Goal: Information Seeking & Learning: Find specific fact

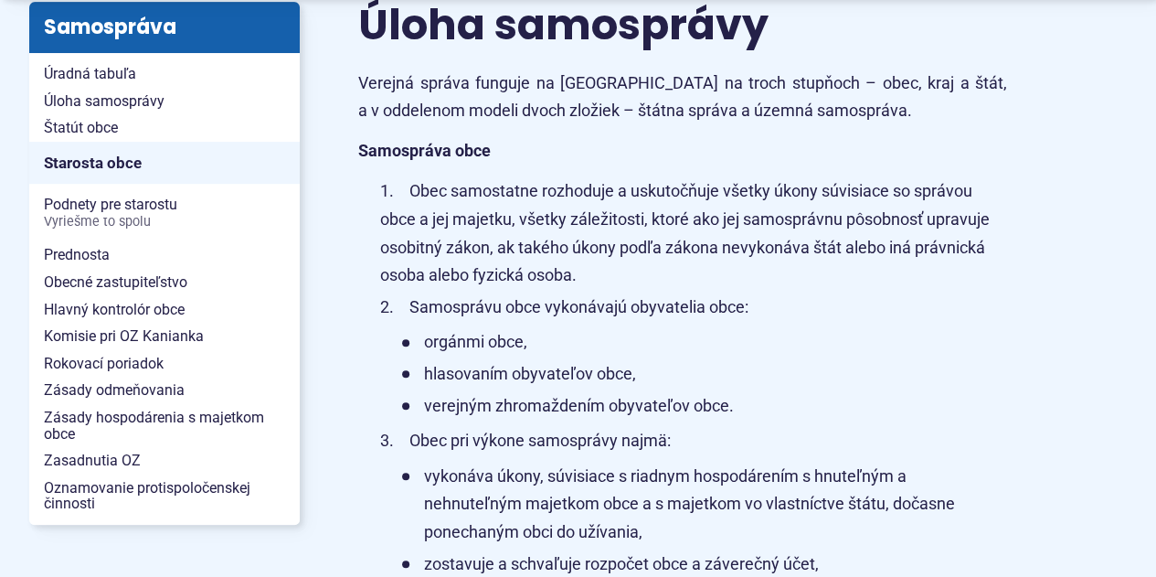
scroll to position [440, 0]
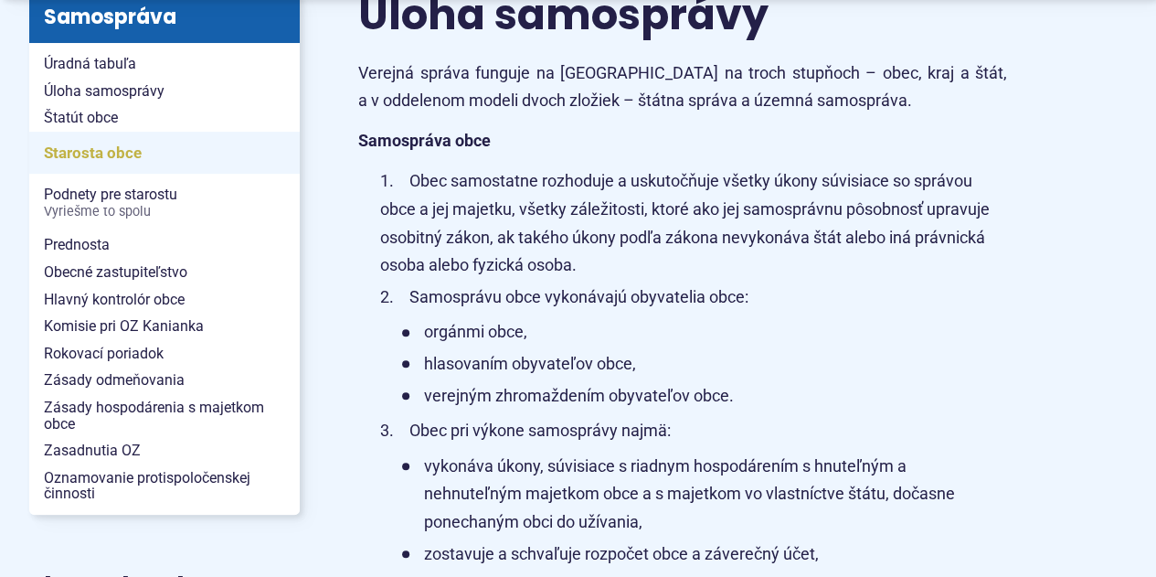
click at [75, 160] on span "Starosta obce" at bounding box center [164, 153] width 241 height 28
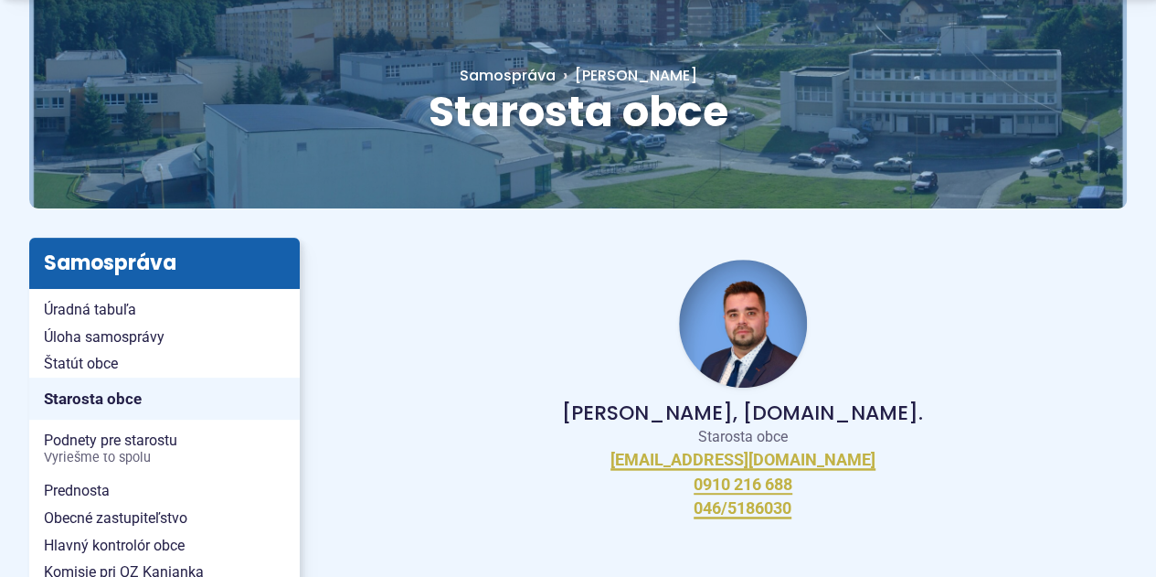
scroll to position [206, 0]
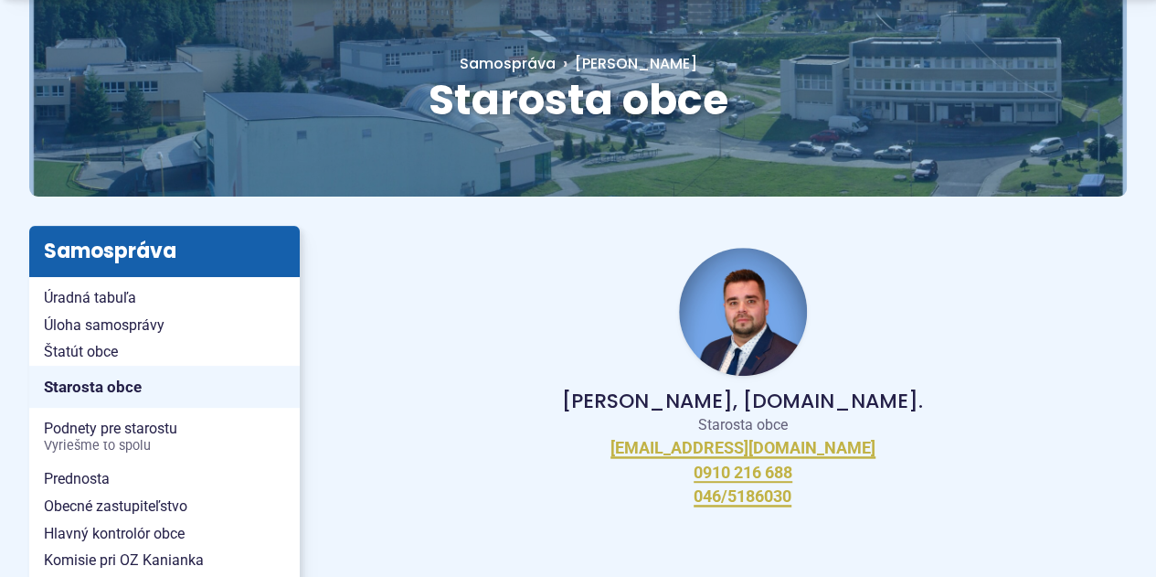
click at [770, 328] on img at bounding box center [743, 312] width 128 height 128
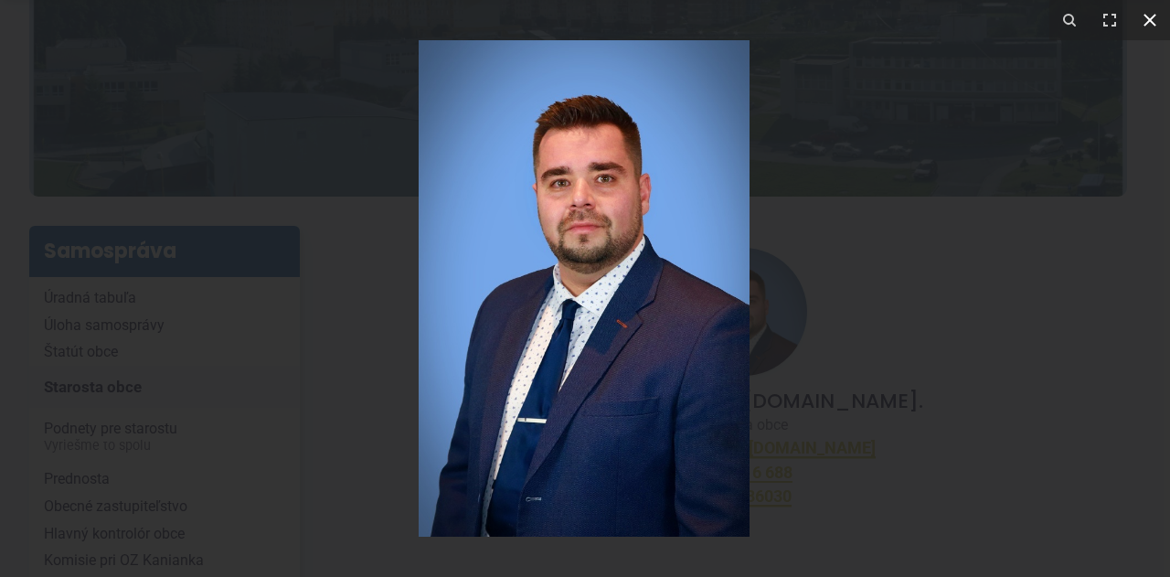
click at [1148, 21] on icon at bounding box center [1149, 20] width 13 height 13
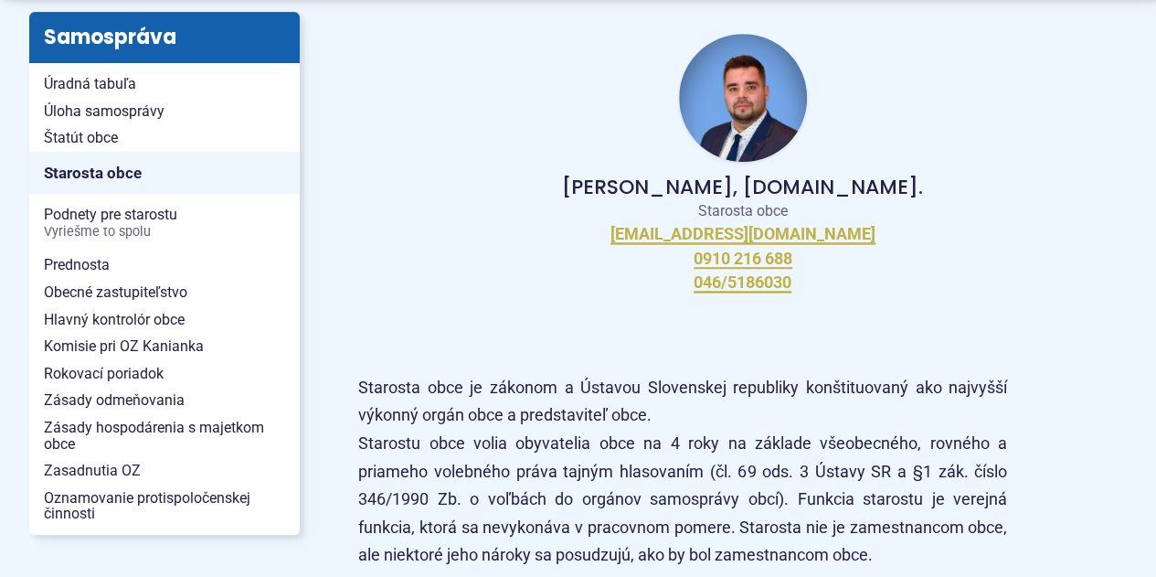
scroll to position [428, 0]
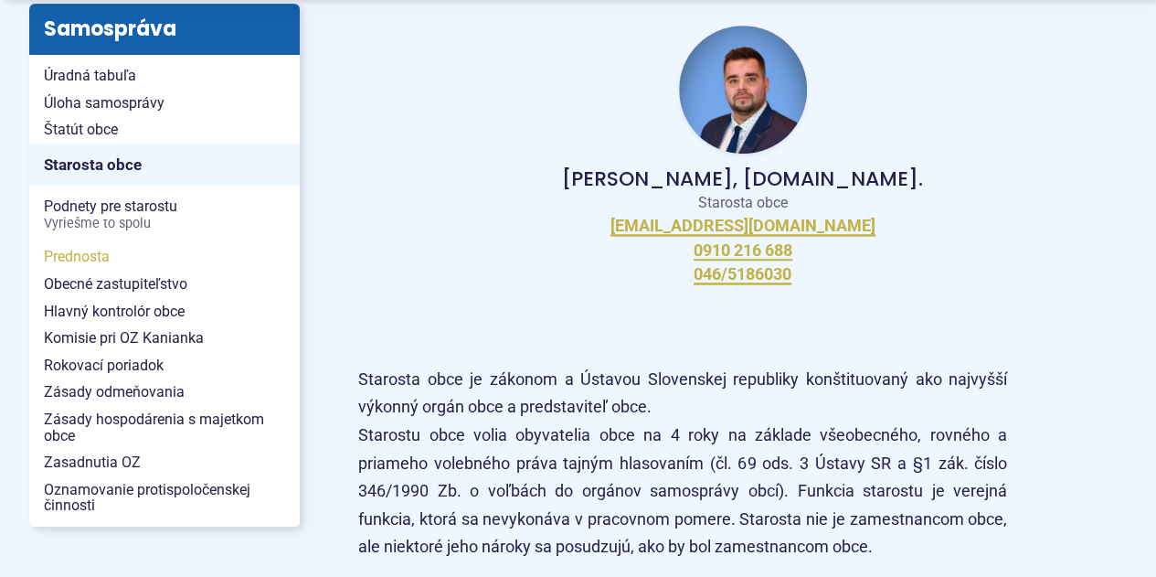
click at [84, 253] on span "Prednosta" at bounding box center [164, 256] width 241 height 27
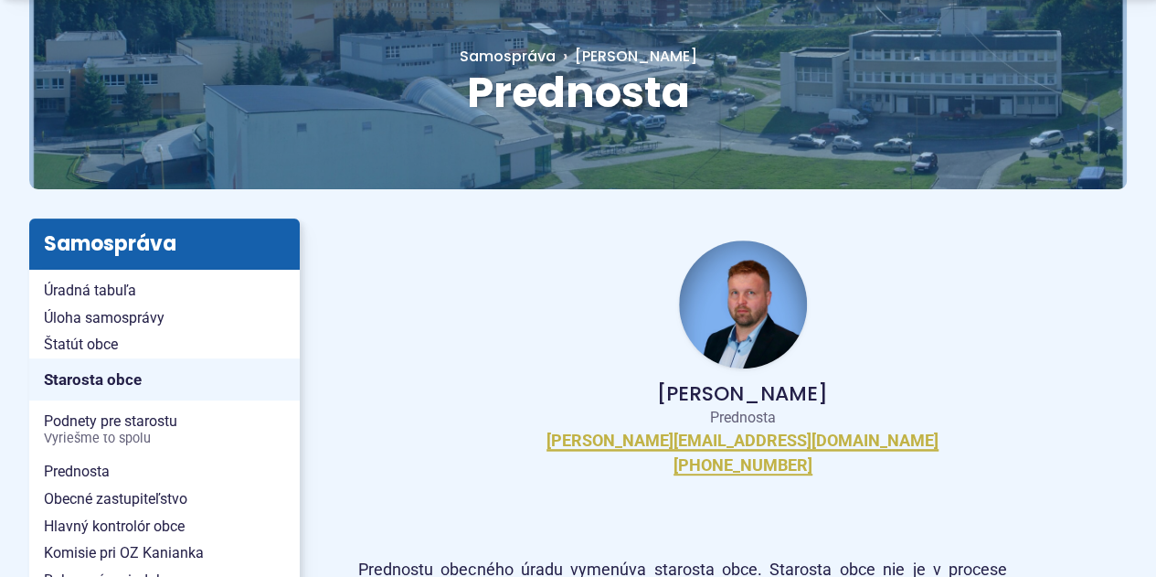
scroll to position [214, 0]
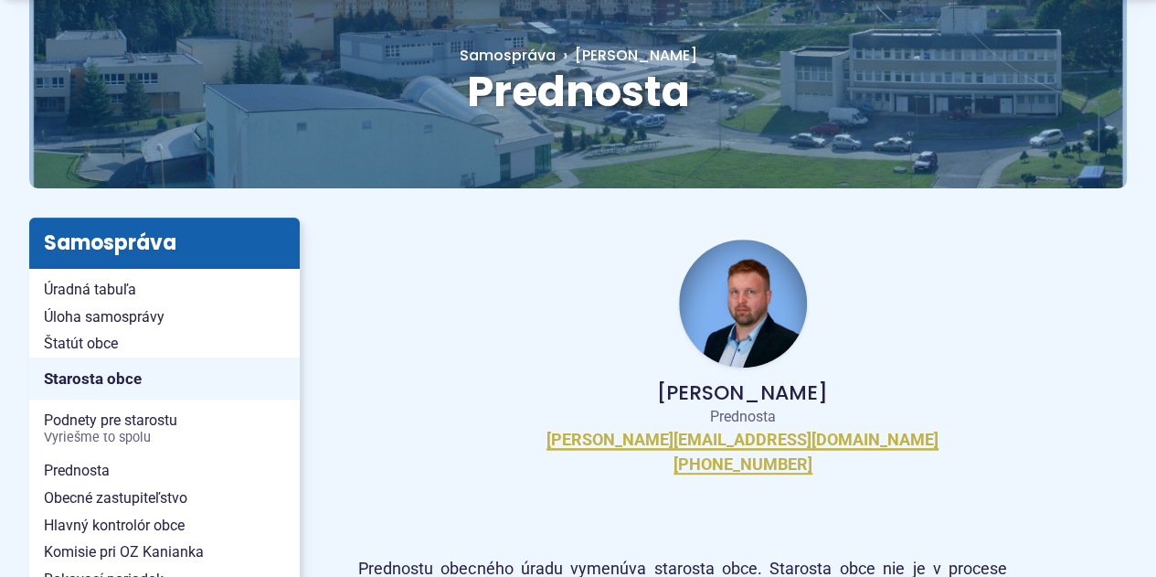
click at [749, 314] on img at bounding box center [743, 303] width 128 height 128
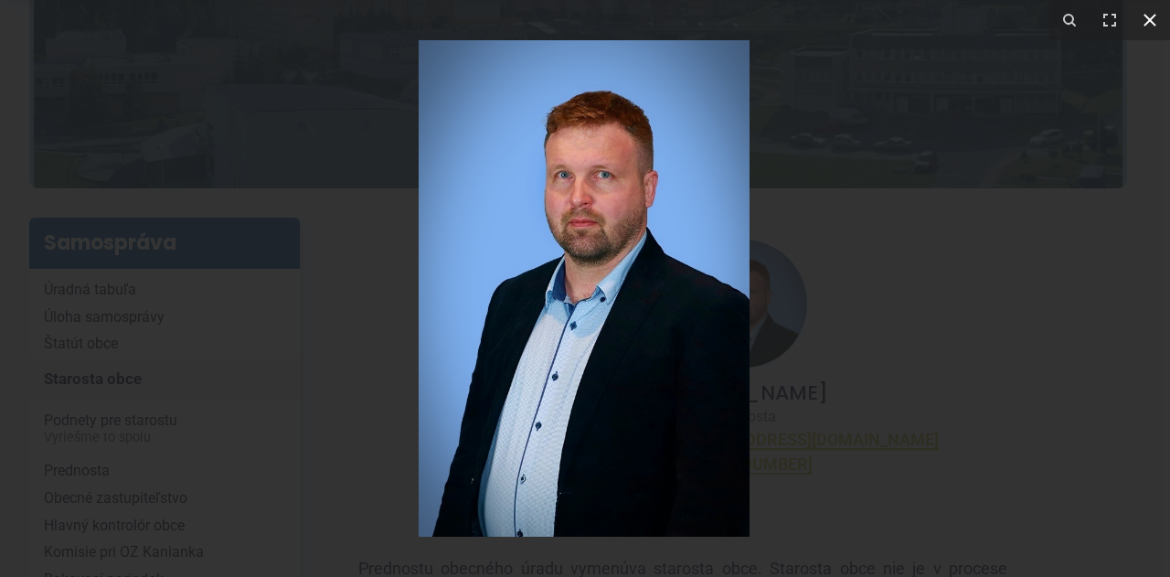
click at [1148, 18] on icon at bounding box center [1149, 20] width 13 height 13
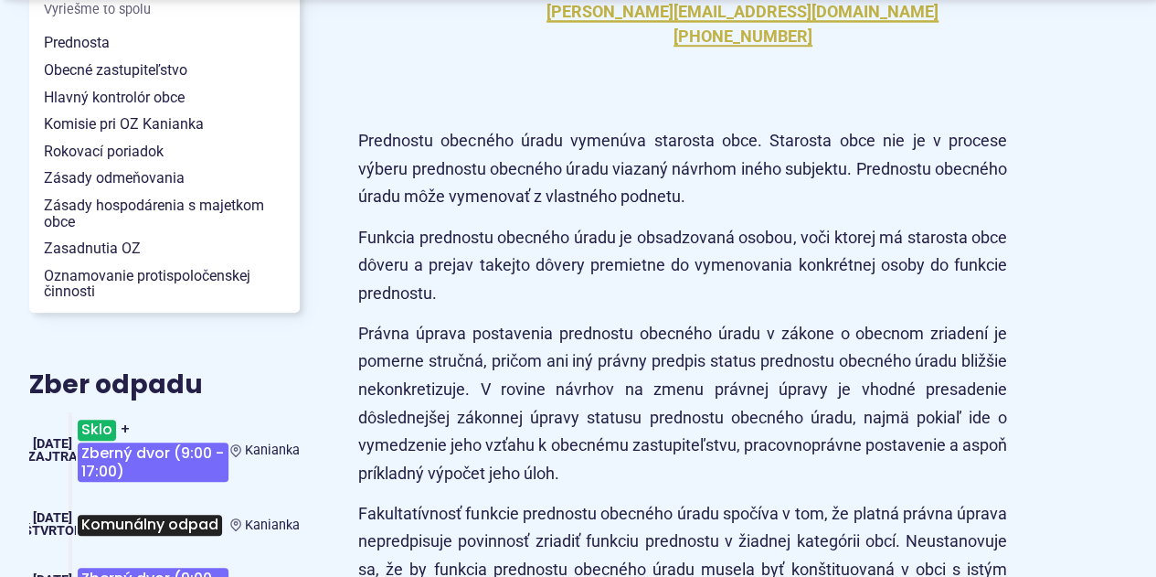
scroll to position [642, 0]
click at [168, 104] on span "Hlavný kontrolór obce" at bounding box center [164, 97] width 241 height 27
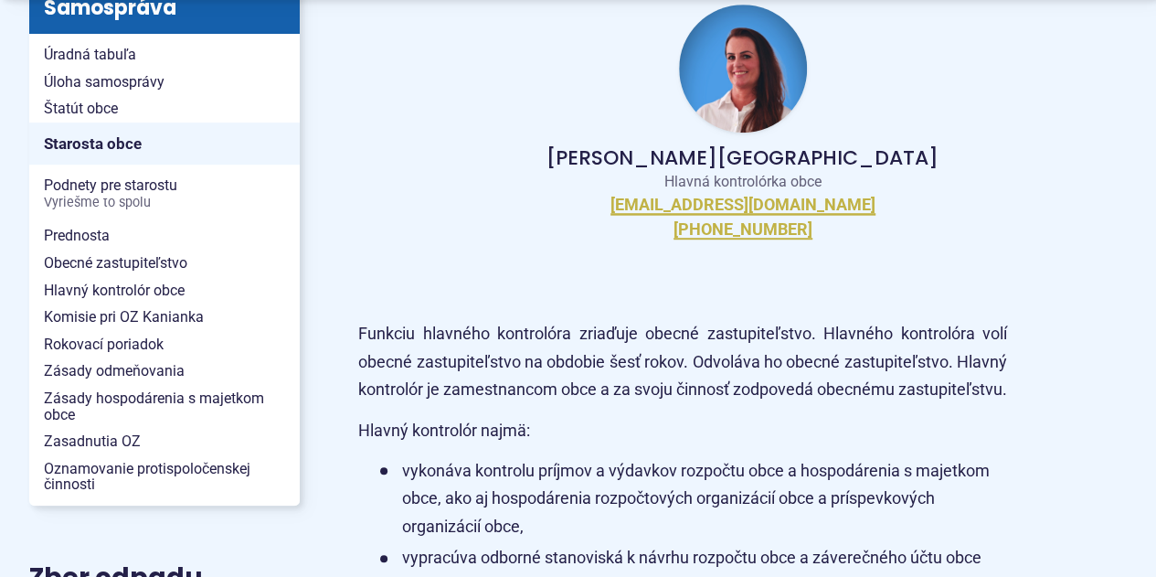
scroll to position [457, 0]
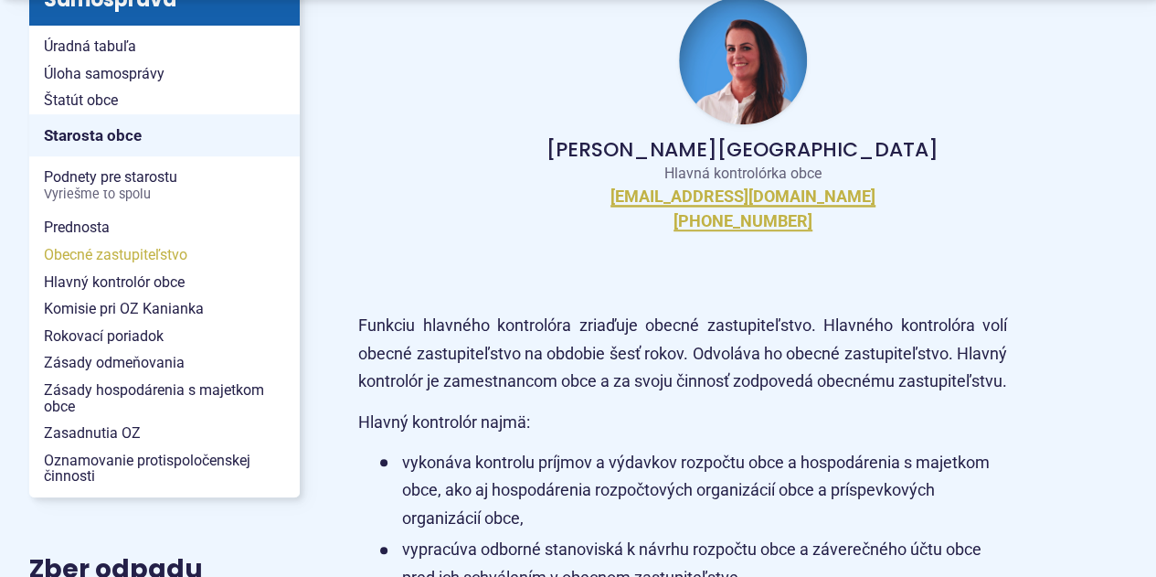
click at [155, 250] on span "Obecné zastupiteľstvo" at bounding box center [164, 254] width 241 height 27
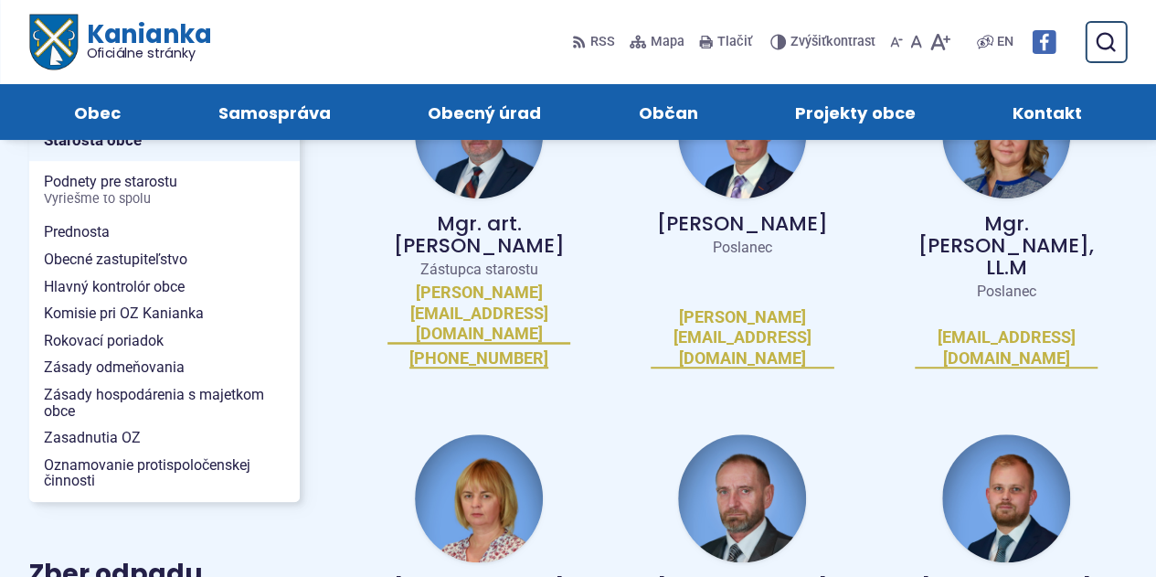
scroll to position [441, 0]
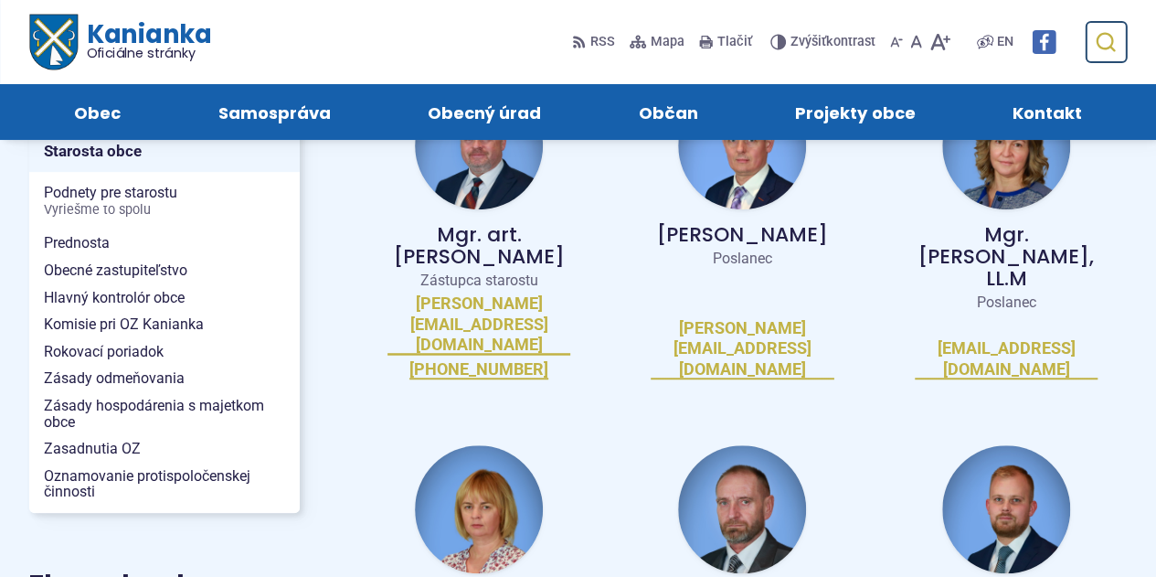
click at [1097, 36] on icon "submit" at bounding box center [1105, 42] width 22 height 22
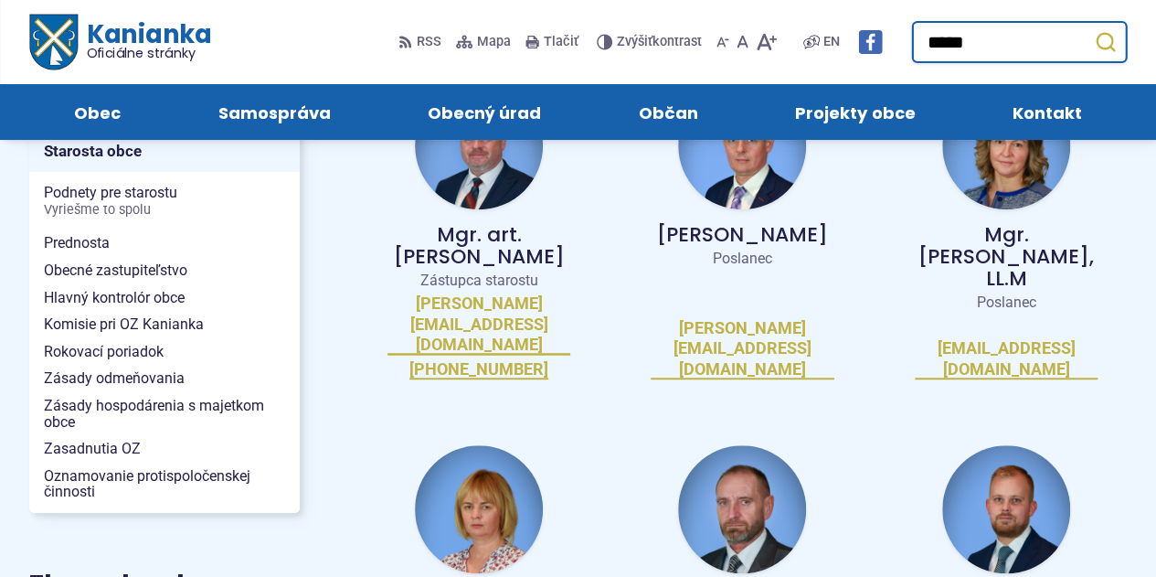
type input "*****"
click at [1088, 26] on button "Odoslať vyhľadávací formulár" at bounding box center [1104, 42] width 33 height 33
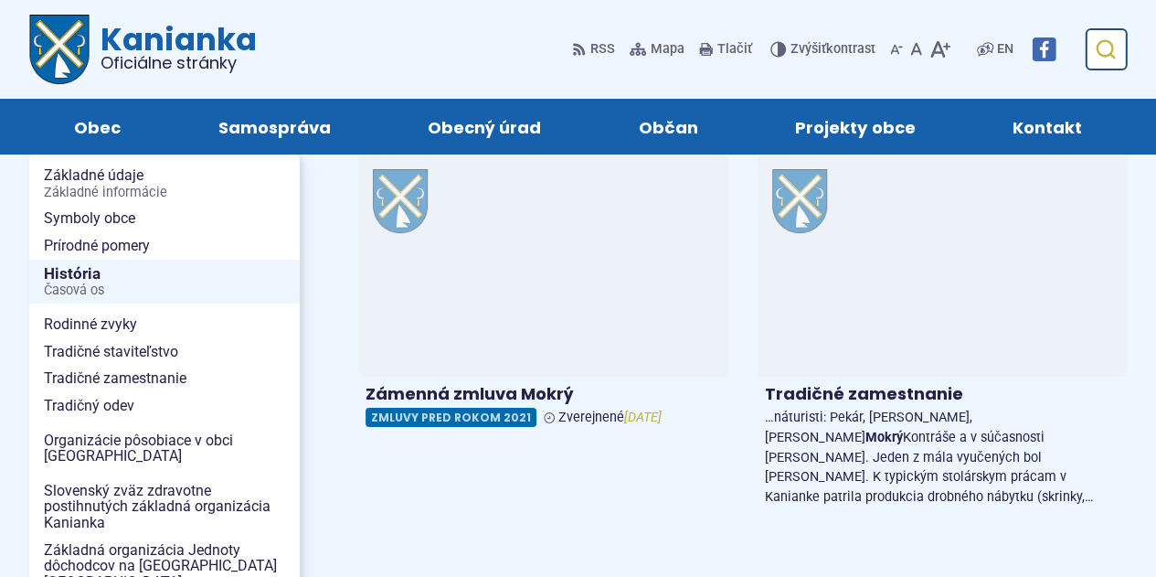
click at [1115, 49] on icon "submit" at bounding box center [1105, 49] width 22 height 22
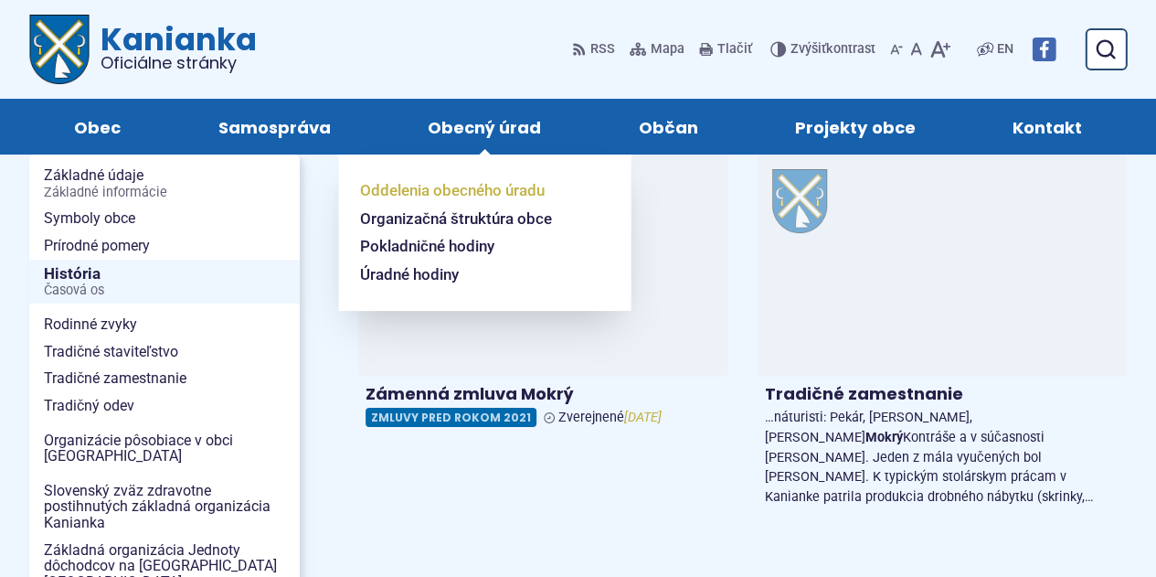
click at [459, 185] on span "Oddelenia obecného úradu" at bounding box center [452, 190] width 185 height 28
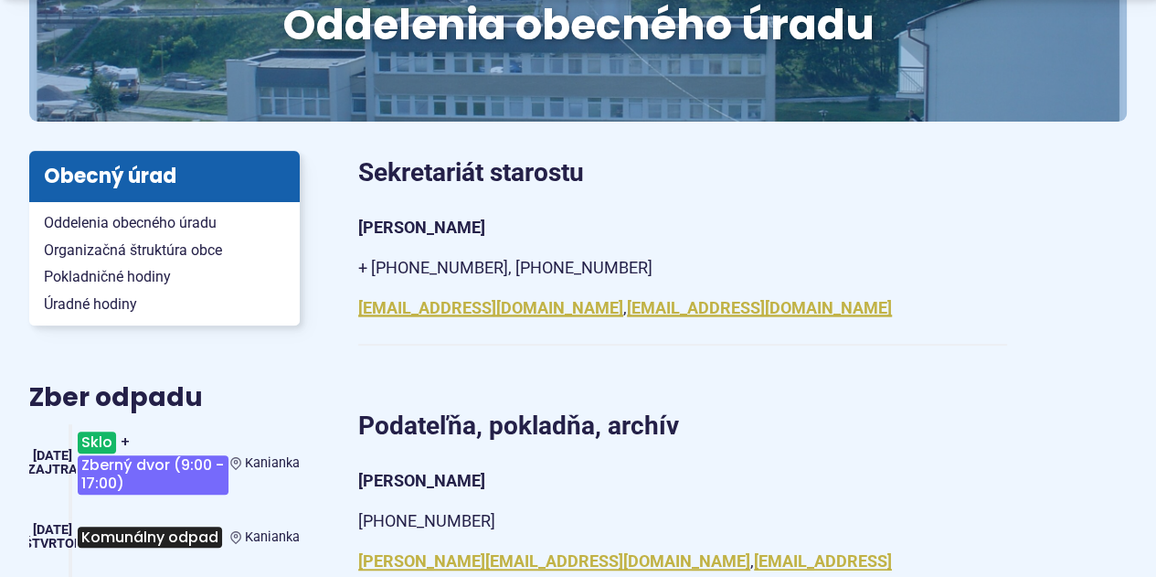
scroll to position [281, 0]
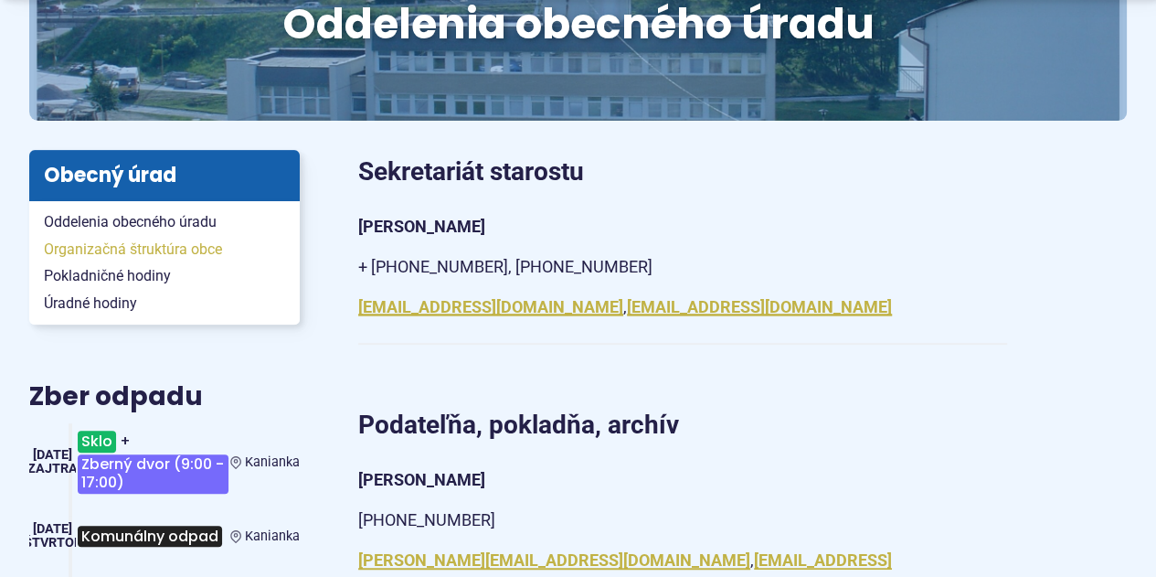
click at [48, 248] on span "Organizačná štruktúra obce" at bounding box center [164, 249] width 241 height 27
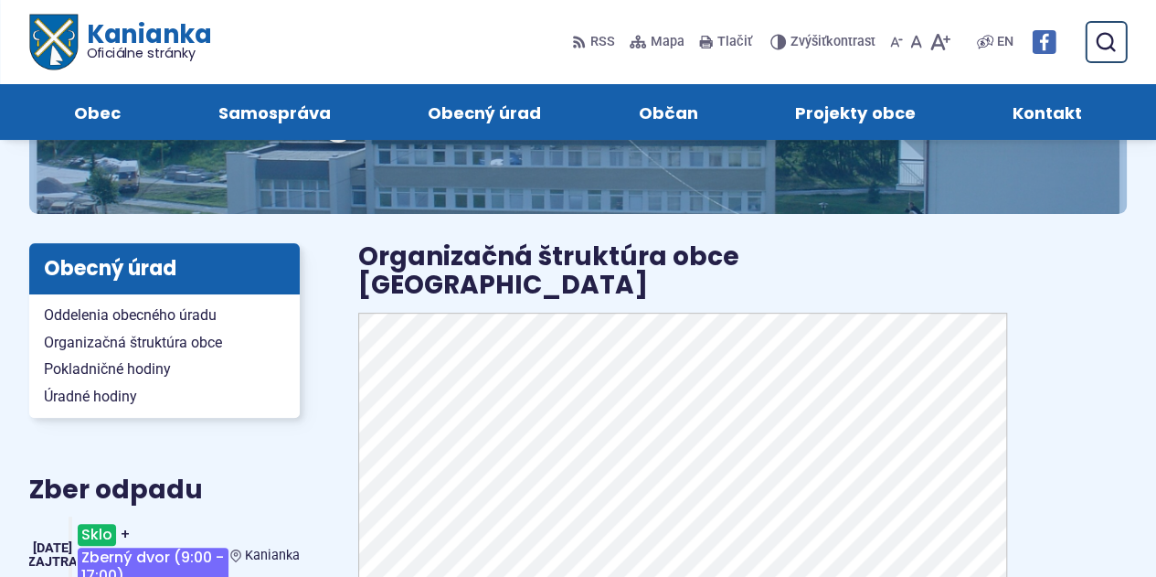
scroll to position [190, 0]
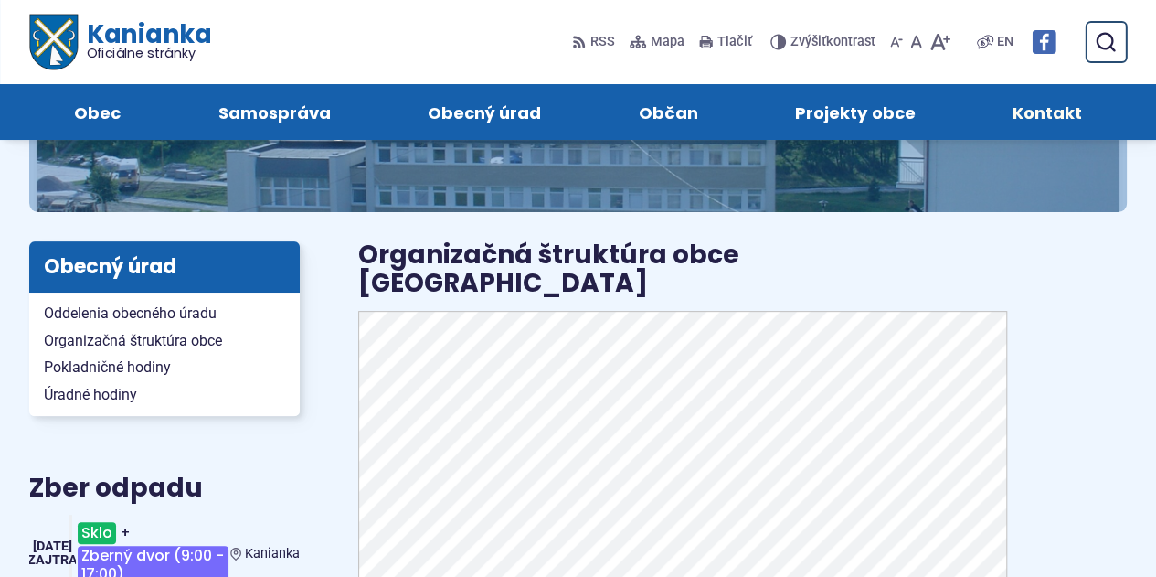
click at [1047, 112] on span "Kontakt" at bounding box center [1047, 112] width 69 height 56
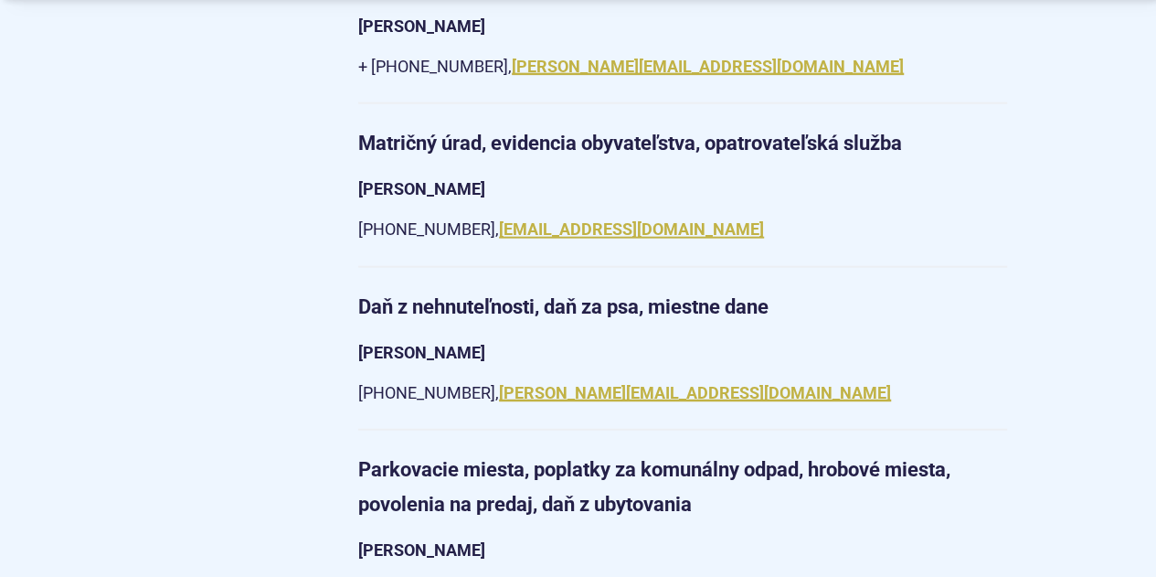
click at [103, 477] on aside "Zber odpadu Sklo + Zberný dvor (9:00 - 17:00) Kanianka 03. sep Zajtra Komunálny…" at bounding box center [164, 27] width 329 height 3397
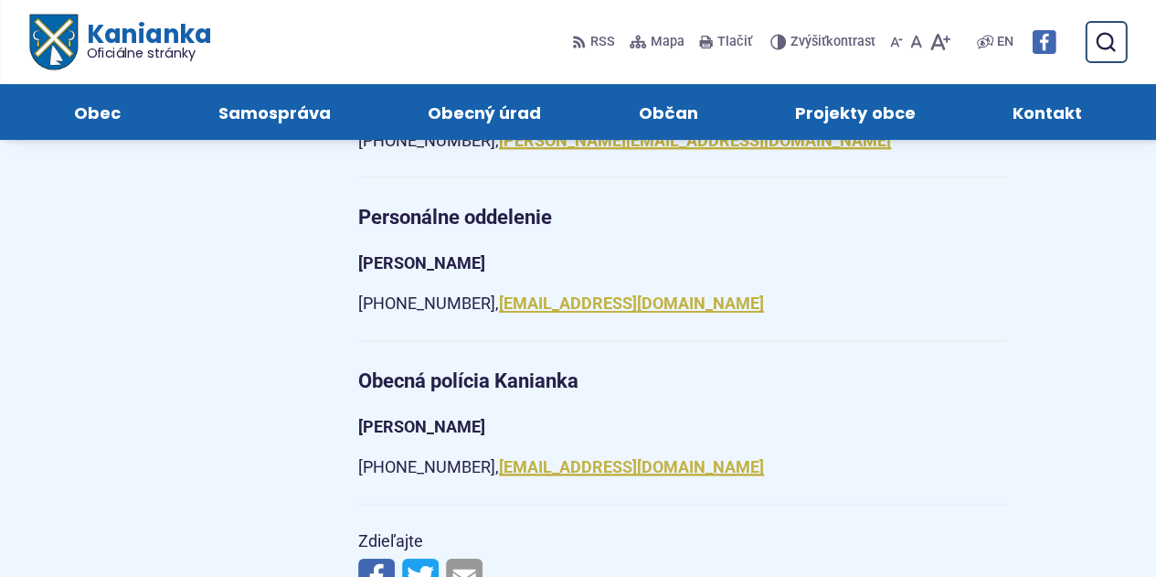
scroll to position [3095, 0]
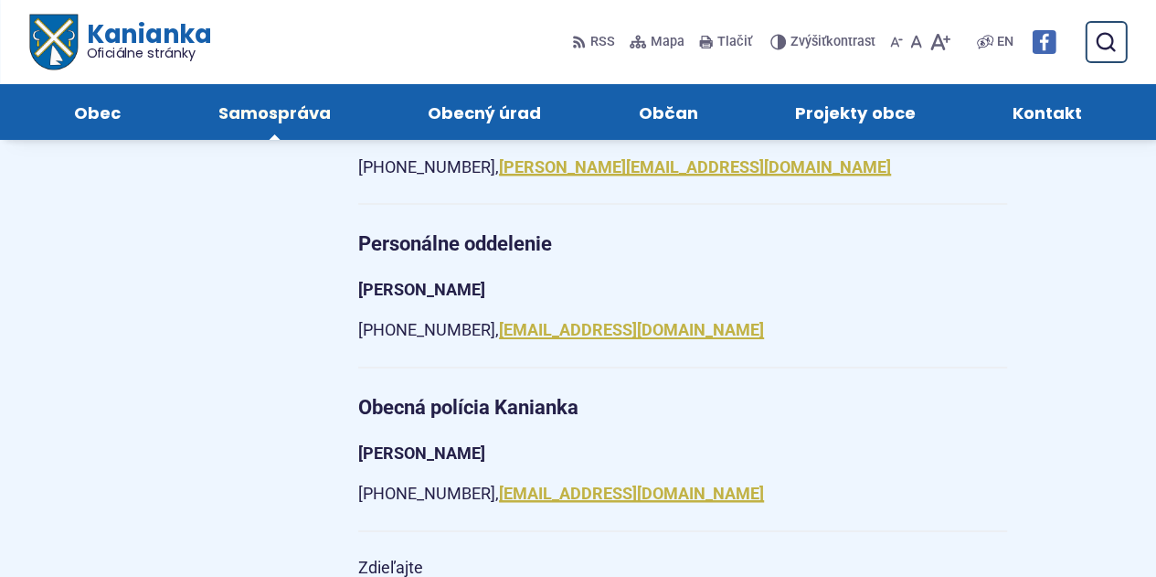
click at [261, 133] on span "Samospráva" at bounding box center [274, 112] width 112 height 56
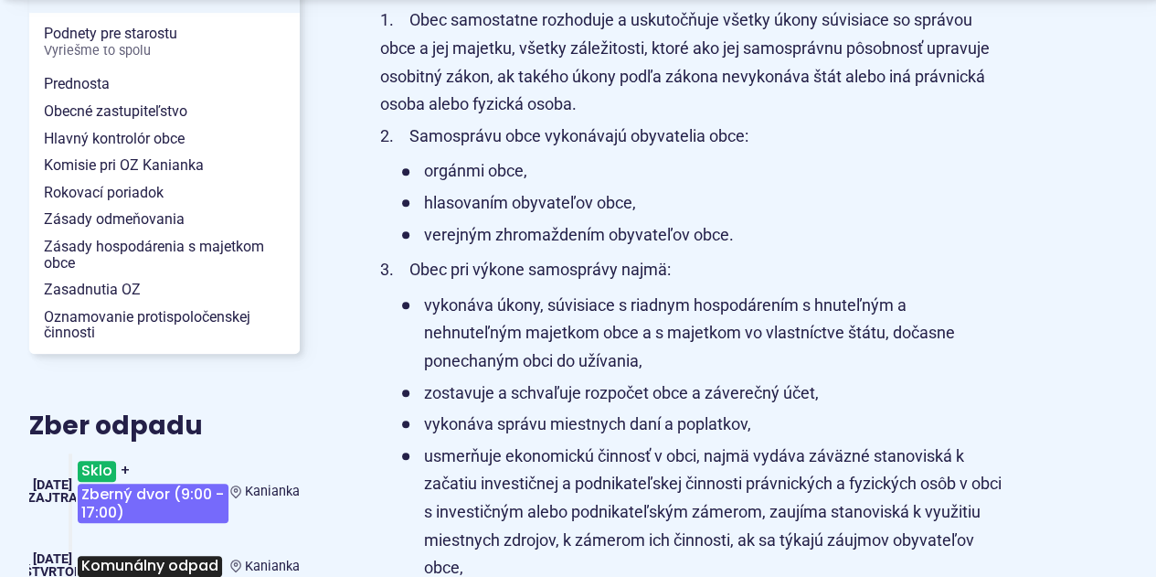
scroll to position [602, 0]
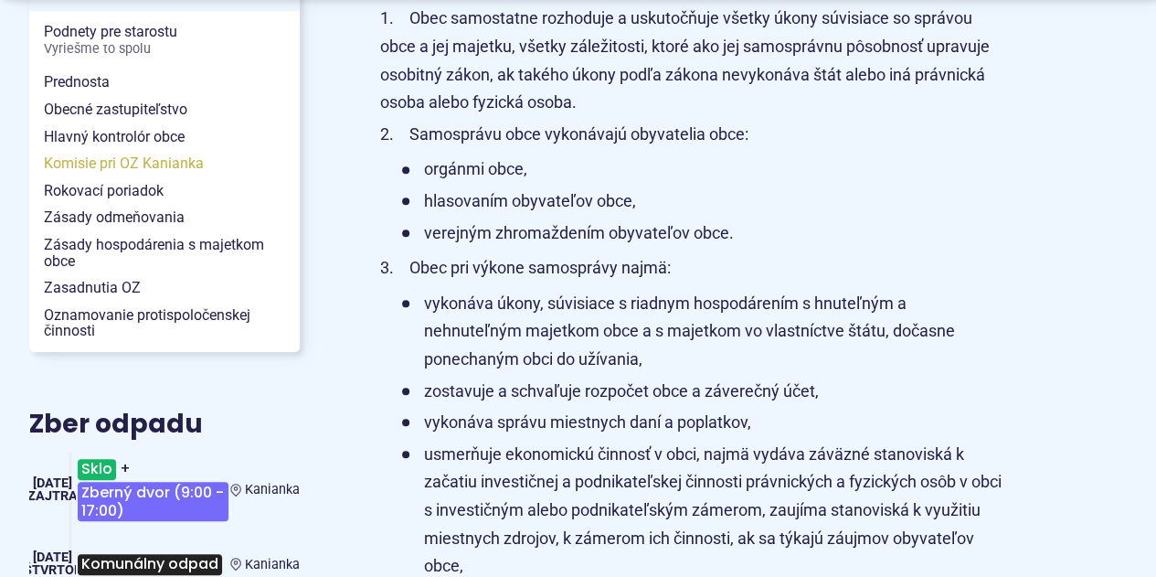
click at [58, 167] on span "Komisie pri OZ Kanianka" at bounding box center [164, 163] width 241 height 27
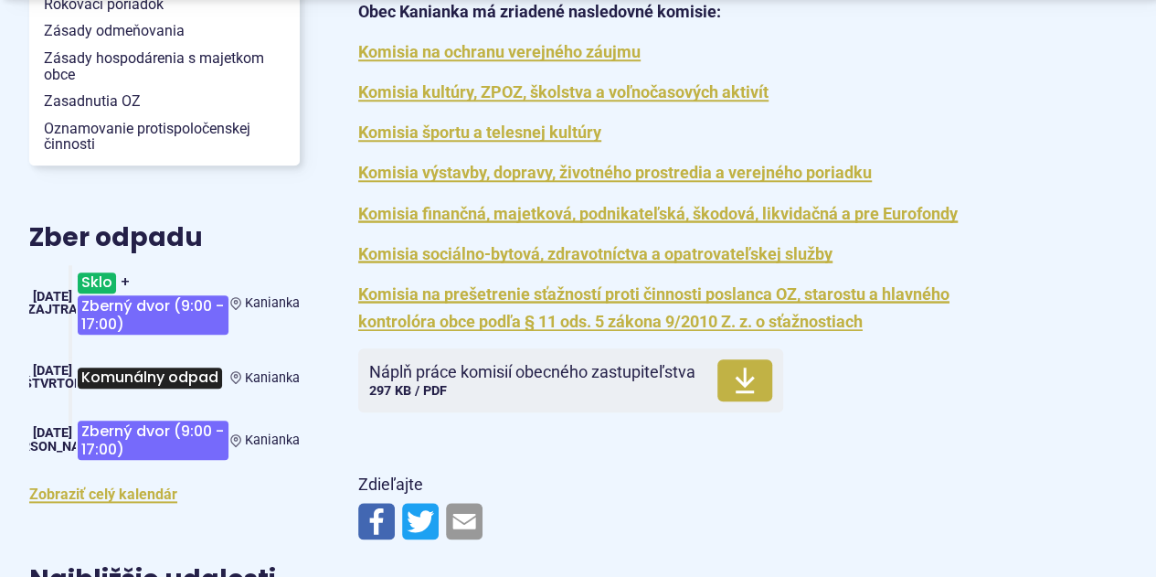
scroll to position [790, 0]
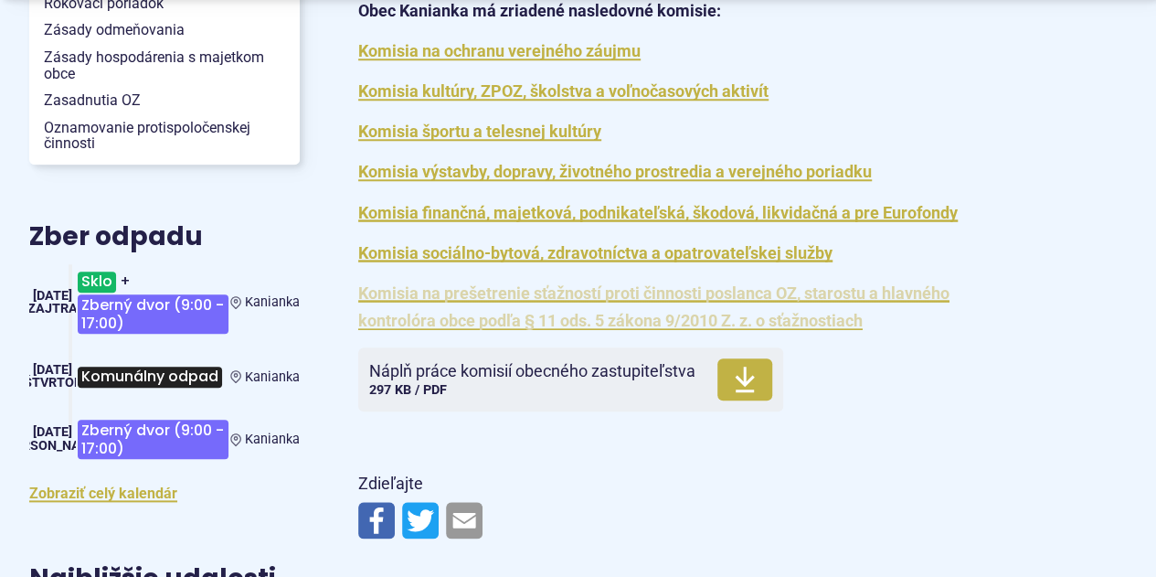
click at [384, 316] on link "Komisia na prešetrenie sťažností proti činnosti poslanca OZ, starostu a hlavnéh…" at bounding box center [653, 307] width 591 height 48
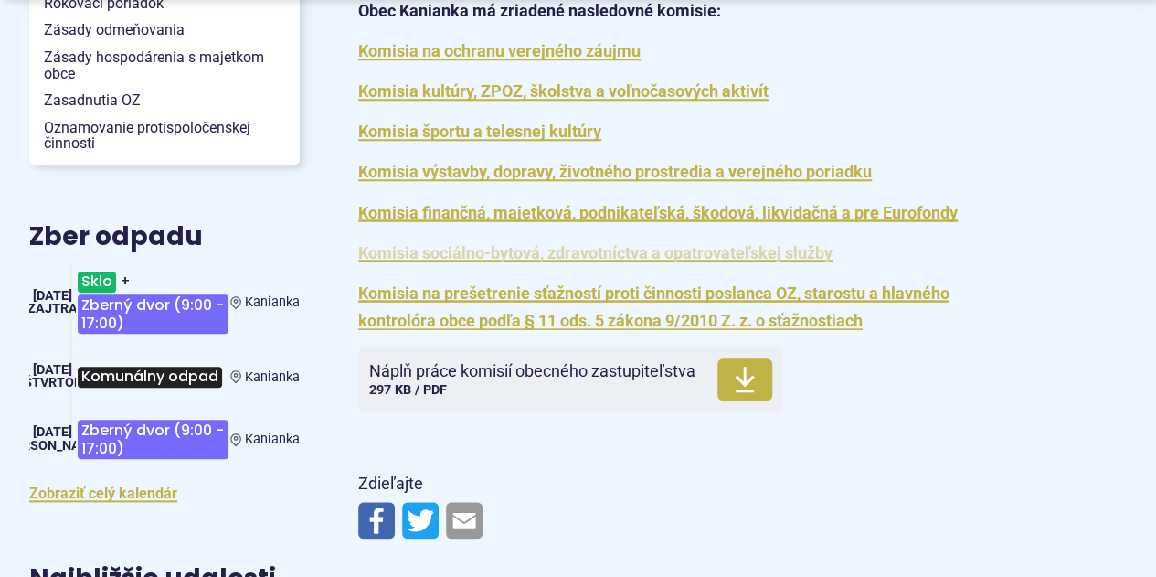
click at [432, 257] on link "Komisia sociálno-bytová, zdravotníctva a opatrovateľskej služby" at bounding box center [595, 252] width 474 height 19
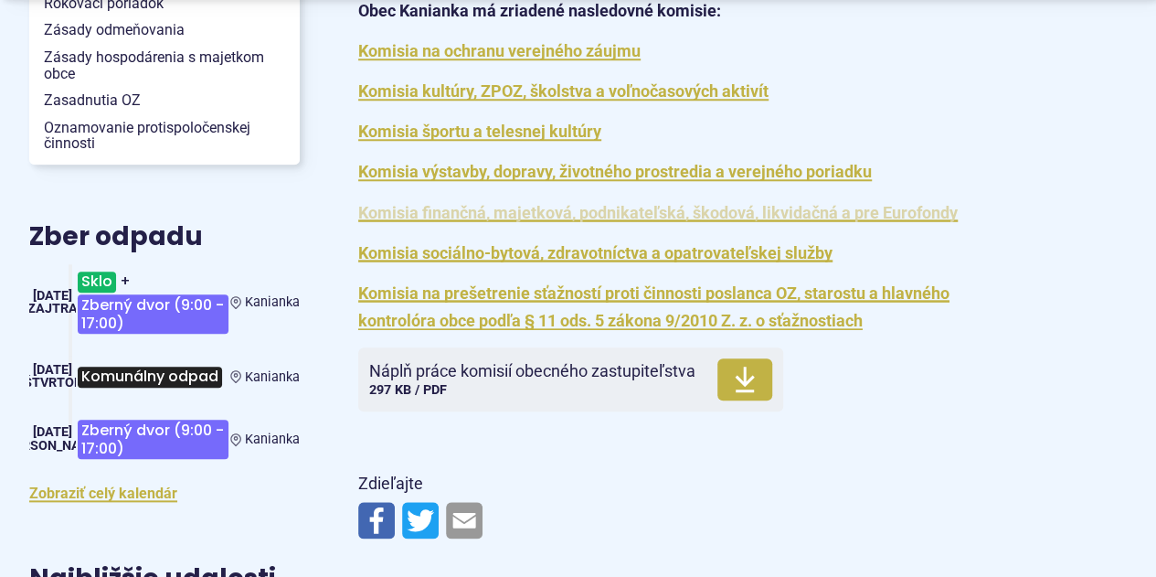
click at [387, 217] on link "Komisia finančná, majetková, podnikateľská, škodová, likvidačná a pre Eurofondy" at bounding box center [657, 212] width 599 height 19
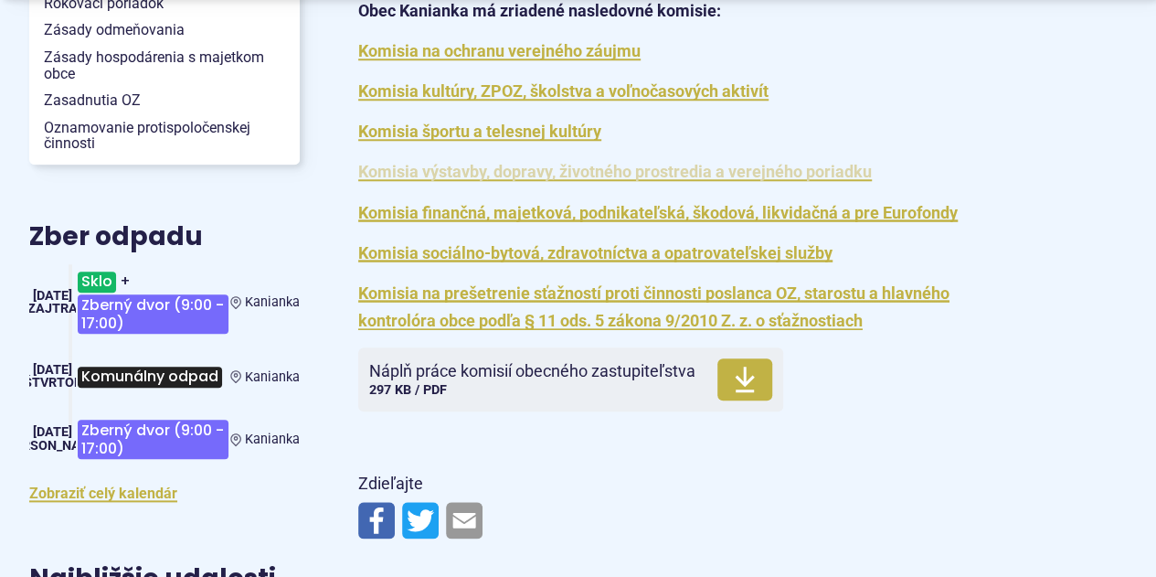
click at [373, 175] on link "Komisia výstavby, dopravy, životného prostredia a verejného poriadku" at bounding box center [615, 171] width 514 height 19
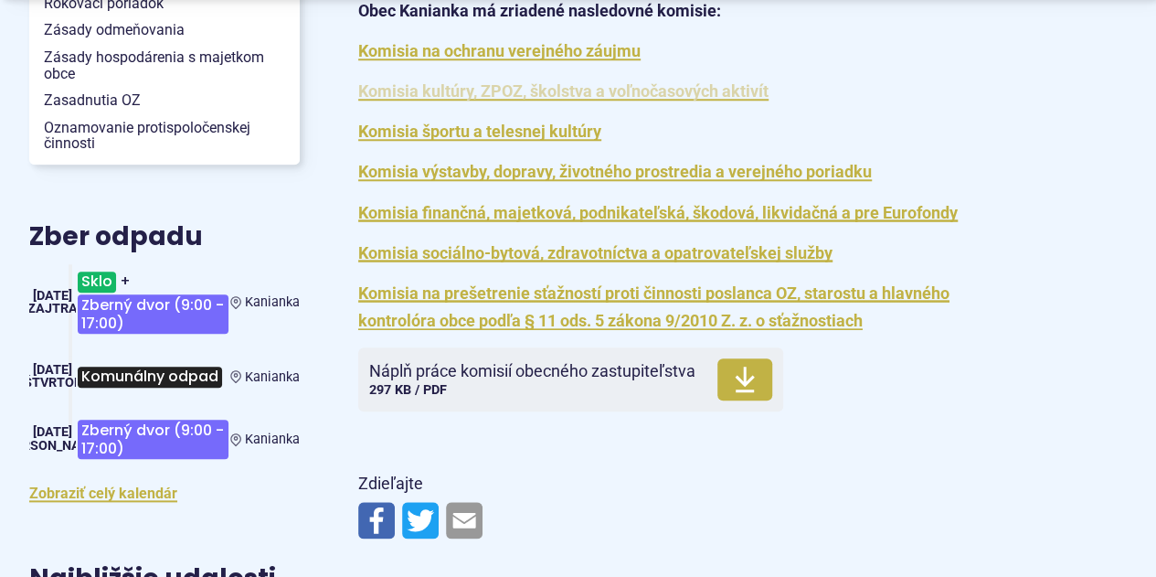
click at [395, 94] on link "Komisia kultúry, ZPOZ, školstva a voľnočasových aktivít" at bounding box center [563, 90] width 410 height 19
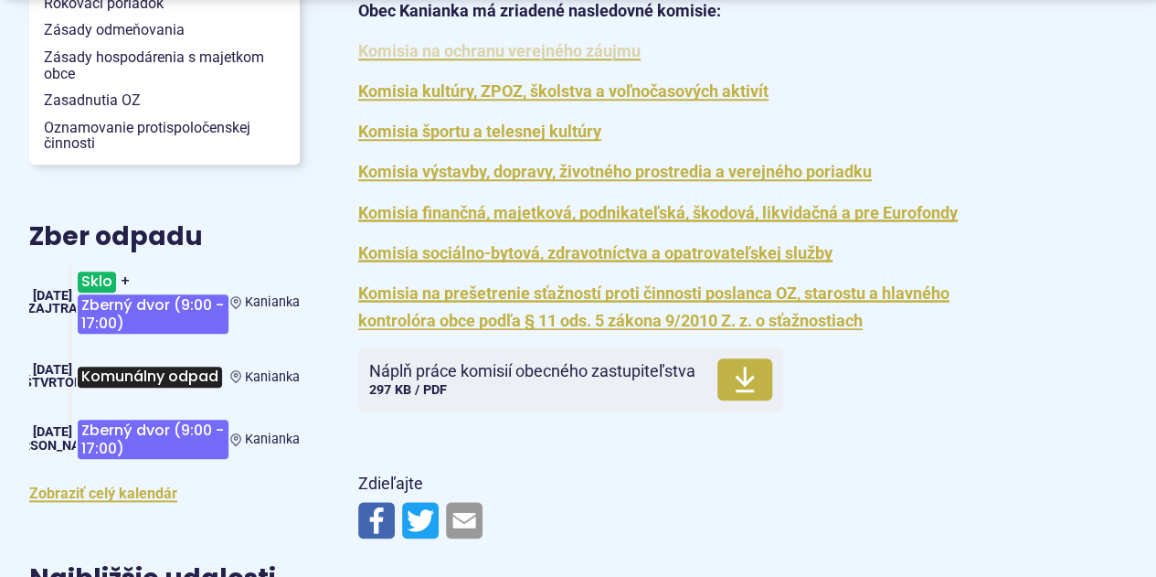
click at [389, 58] on link "Komisia na ochranu verejného záujmu" at bounding box center [499, 50] width 282 height 19
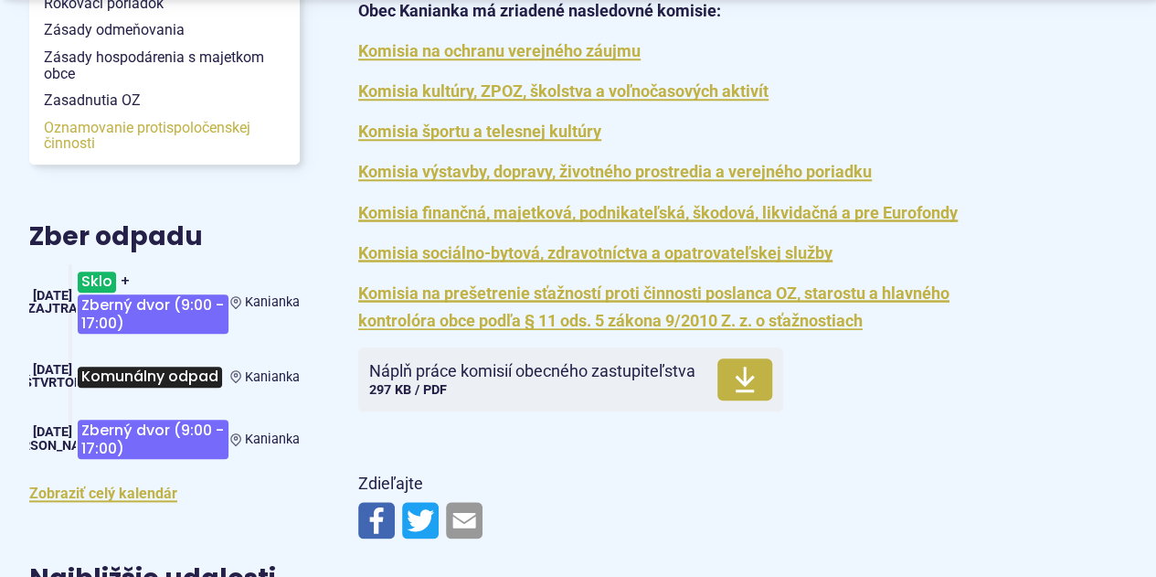
click at [69, 134] on span "Oznamovanie protispoločenskej činnosti" at bounding box center [164, 135] width 241 height 43
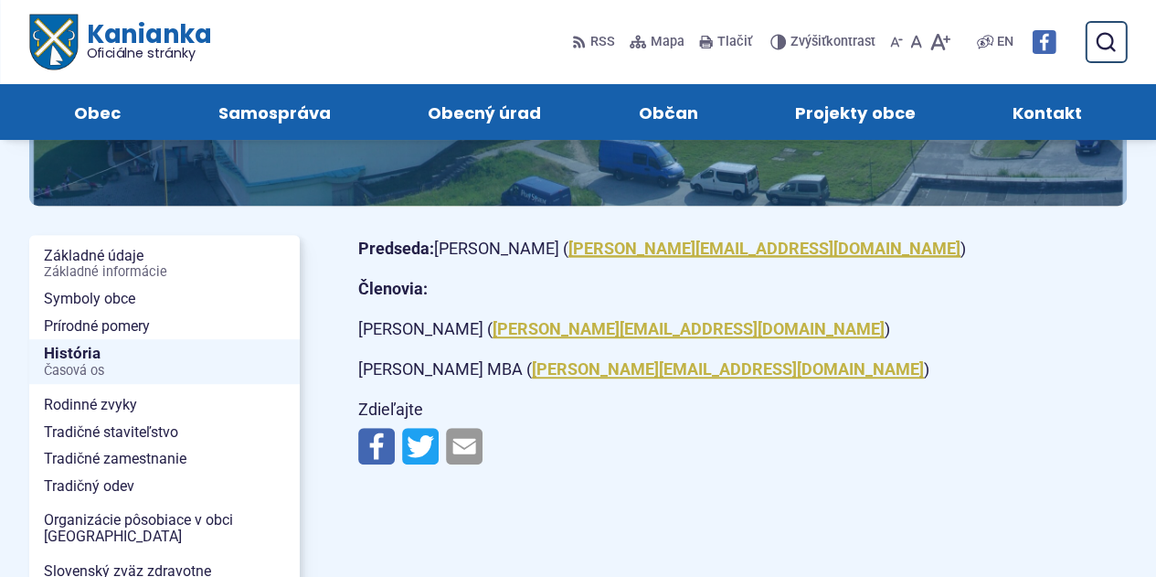
scroll to position [334, 0]
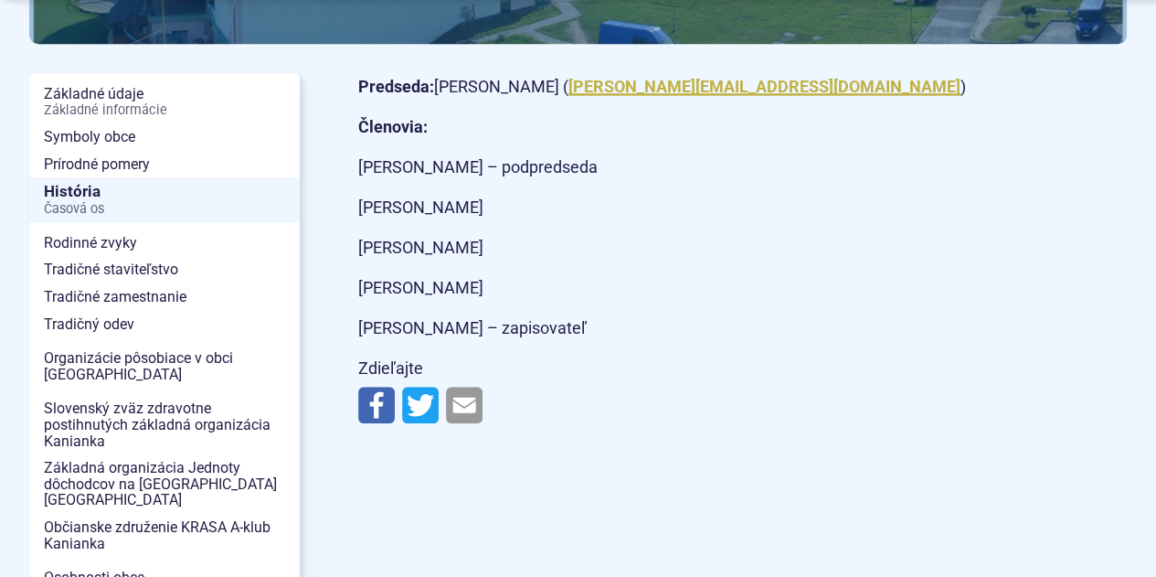
scroll to position [406, 0]
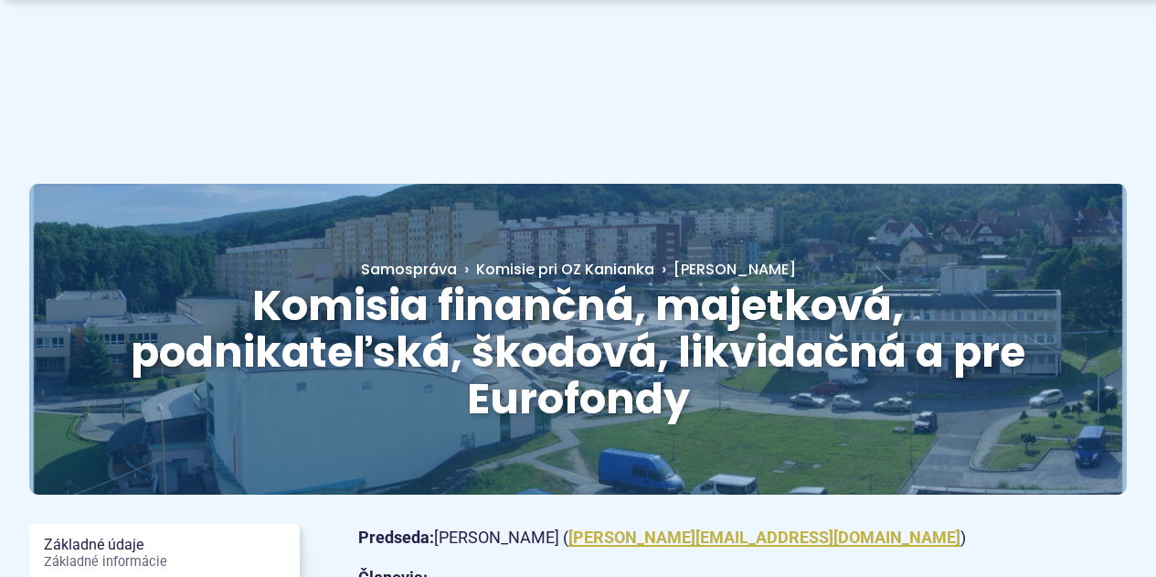
scroll to position [395, 0]
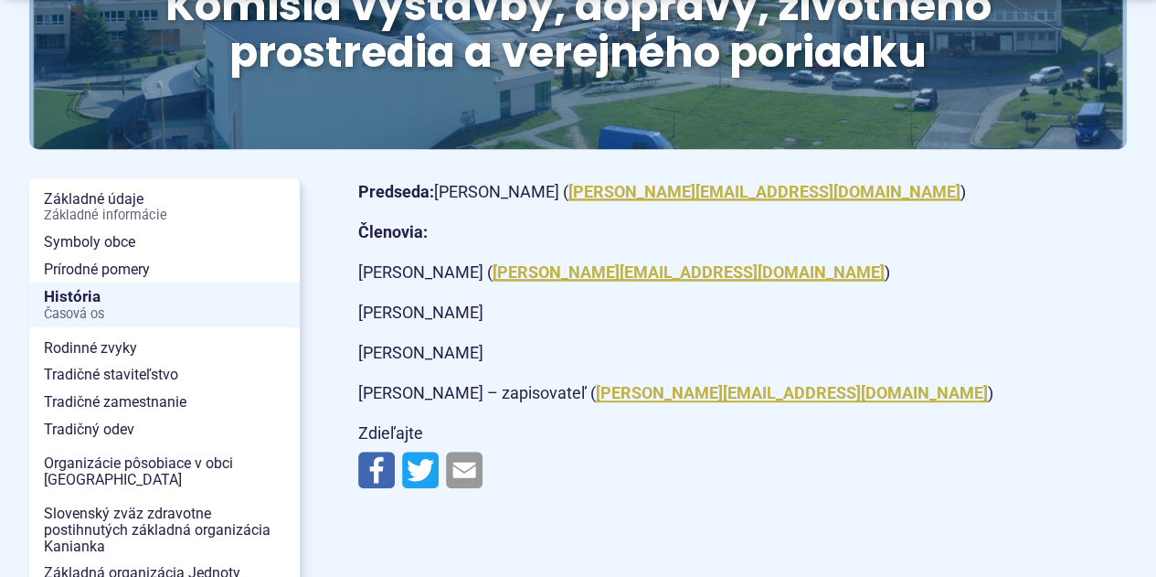
scroll to position [301, 0]
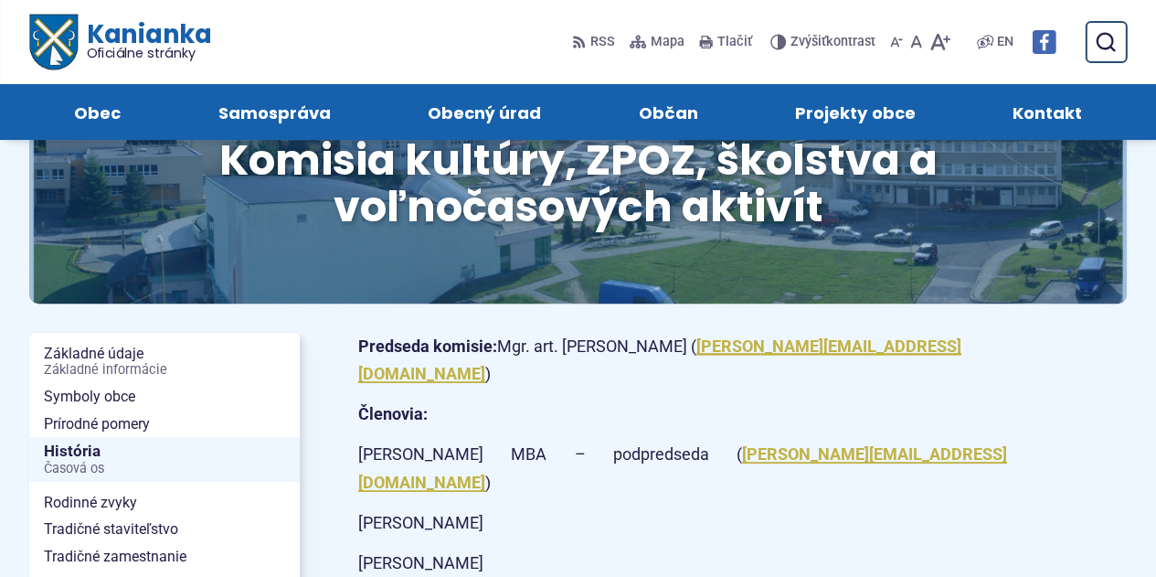
scroll to position [121, 0]
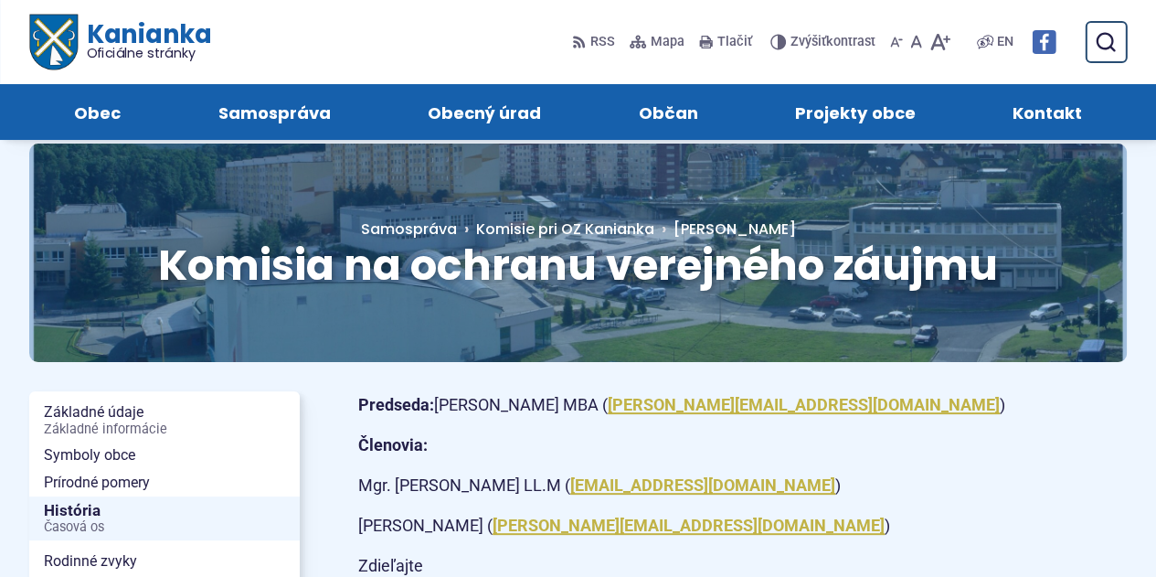
scroll to position [38, 0]
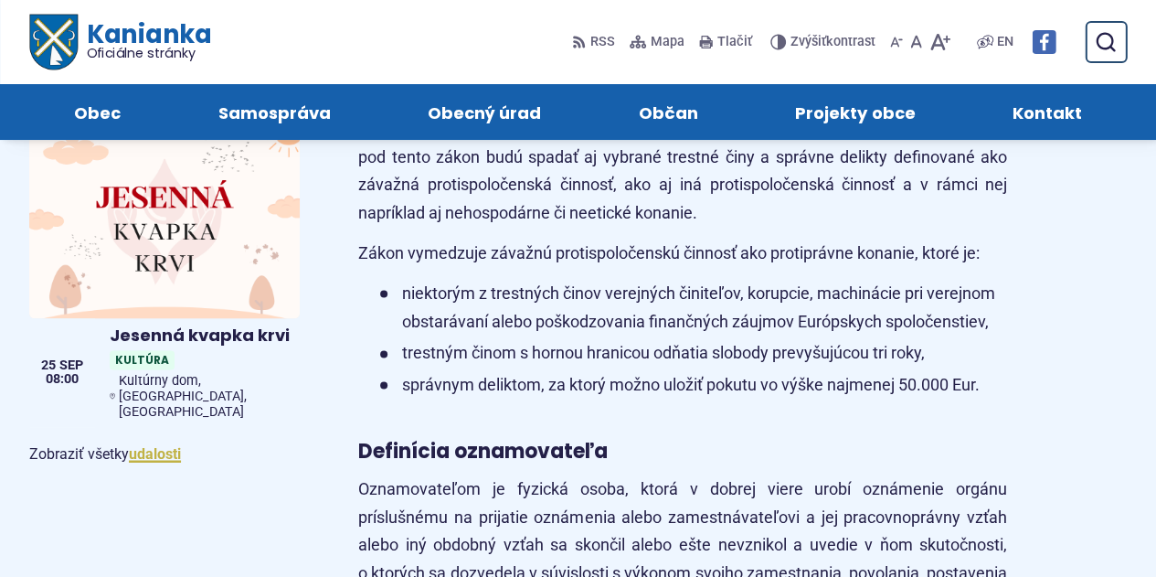
scroll to position [1251, 0]
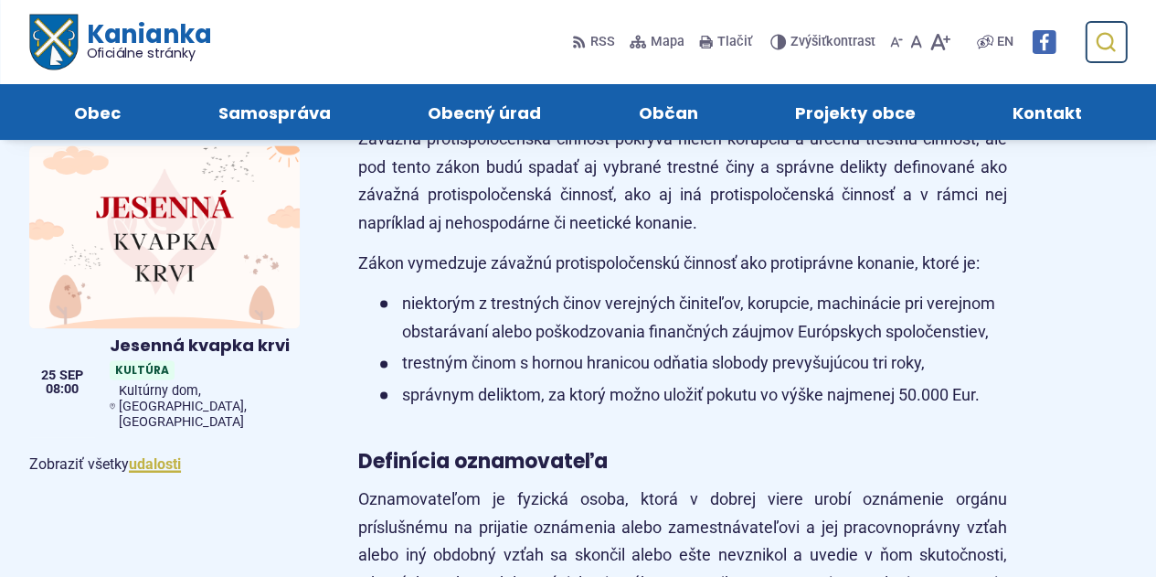
click at [1095, 48] on icon "submit" at bounding box center [1105, 42] width 22 height 22
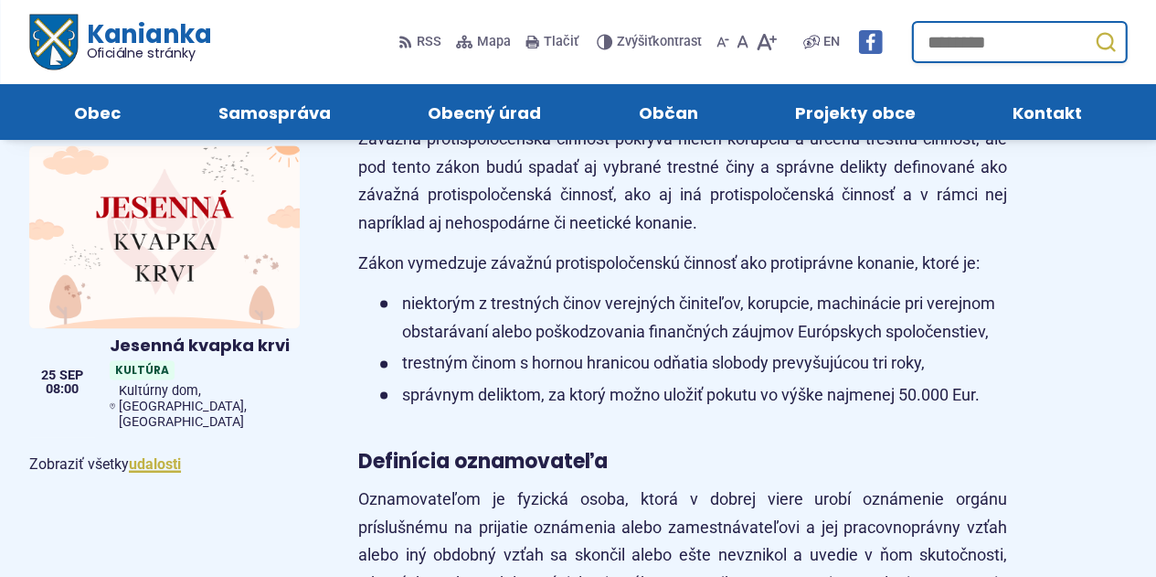
type input "*"
type input "*******"
click at [1088, 26] on button "Odoslať vyhľadávací formulár" at bounding box center [1104, 42] width 33 height 33
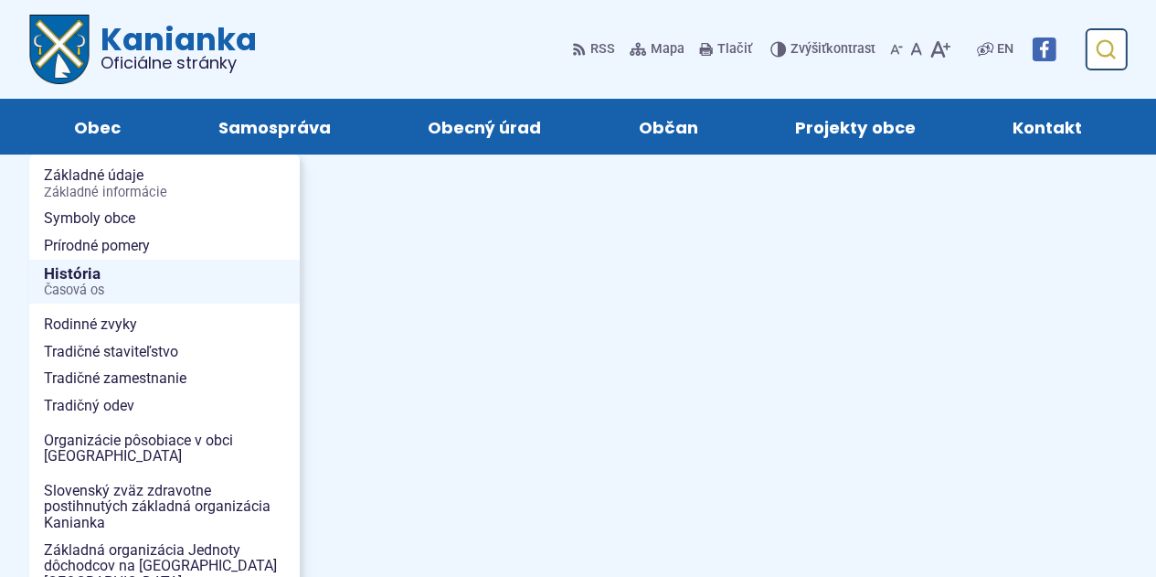
click at [1108, 56] on use "submit" at bounding box center [1105, 49] width 19 height 19
click at [1116, 47] on icon "submit" at bounding box center [1105, 49] width 22 height 22
